Goal: Task Accomplishment & Management: Use online tool/utility

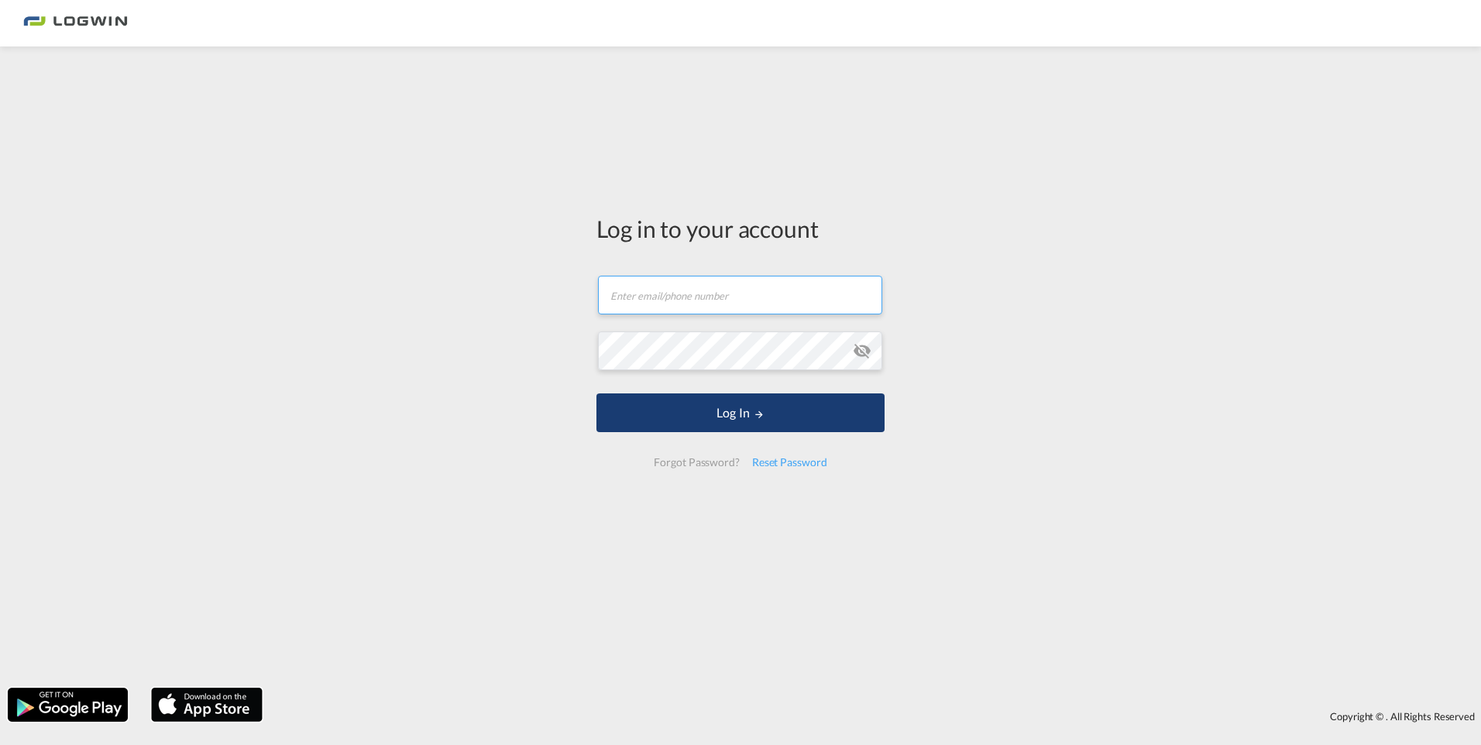
type input "[PERSON_NAME][EMAIL_ADDRESS][DOMAIN_NAME]"
click at [767, 412] on button "Log In" at bounding box center [740, 412] width 288 height 39
